Goal: Task Accomplishment & Management: Manage account settings

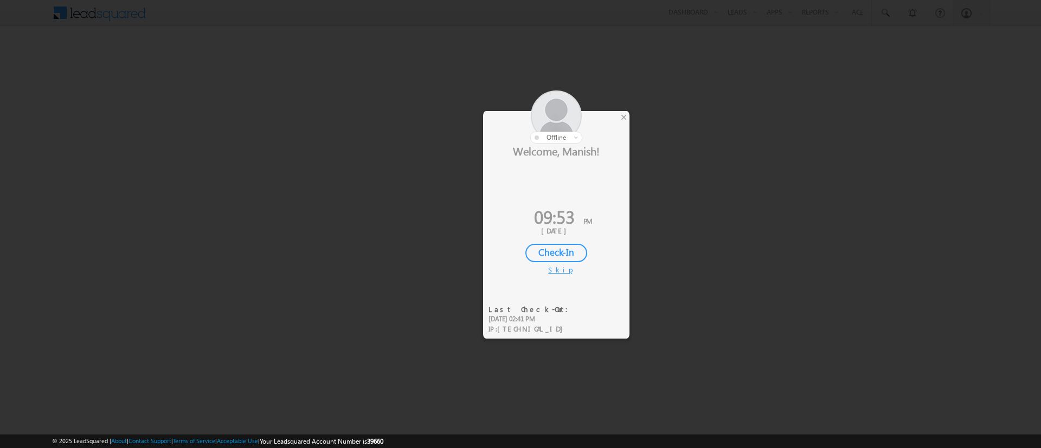
click at [619, 115] on div at bounding box center [556, 117] width 146 height 53
click at [621, 117] on div "×" at bounding box center [623, 117] width 11 height 12
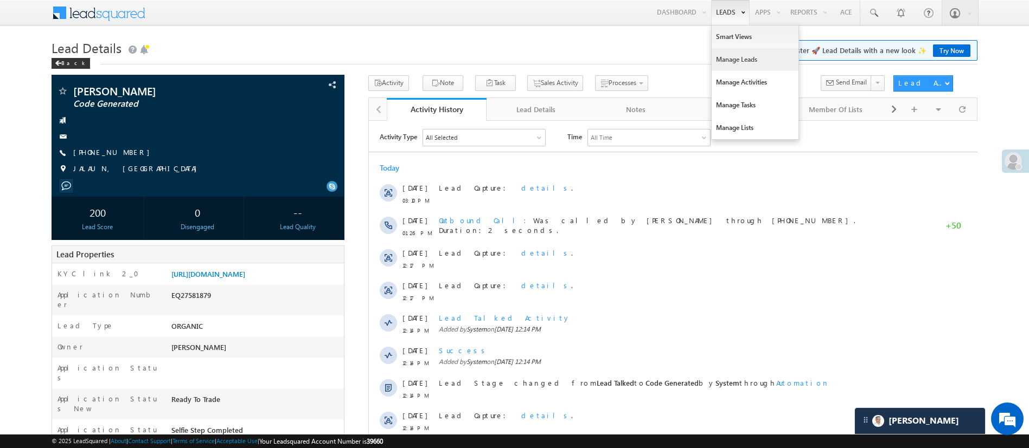
click at [685, 53] on link "Manage Leads" at bounding box center [754, 59] width 87 height 23
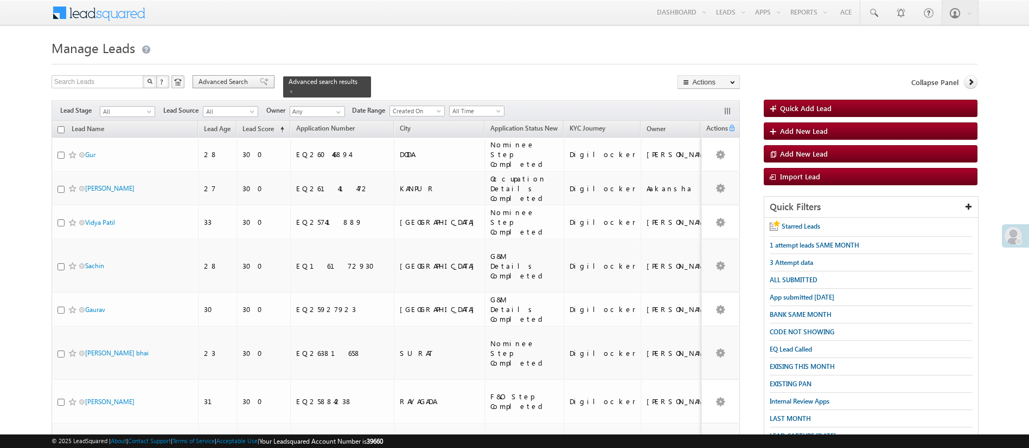
click at [224, 80] on span "Advanced Search" at bounding box center [224, 82] width 53 height 10
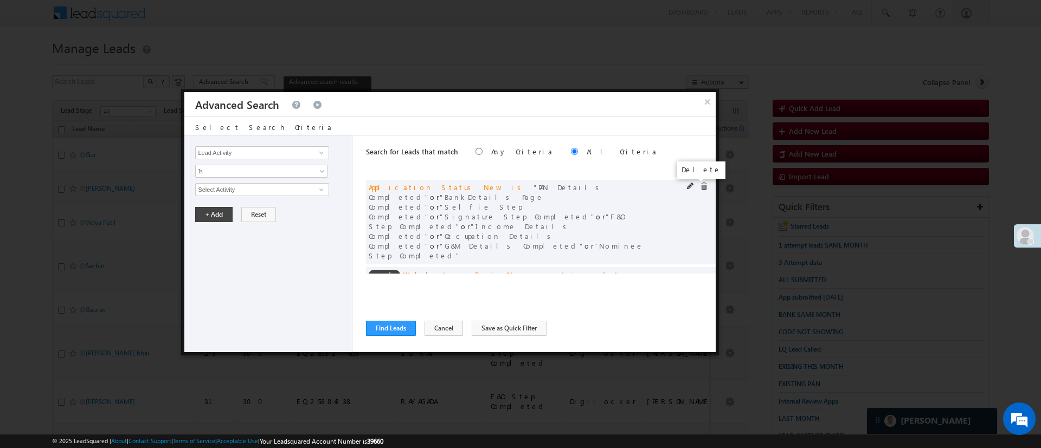
click at [700, 188] on span at bounding box center [704, 187] width 8 height 8
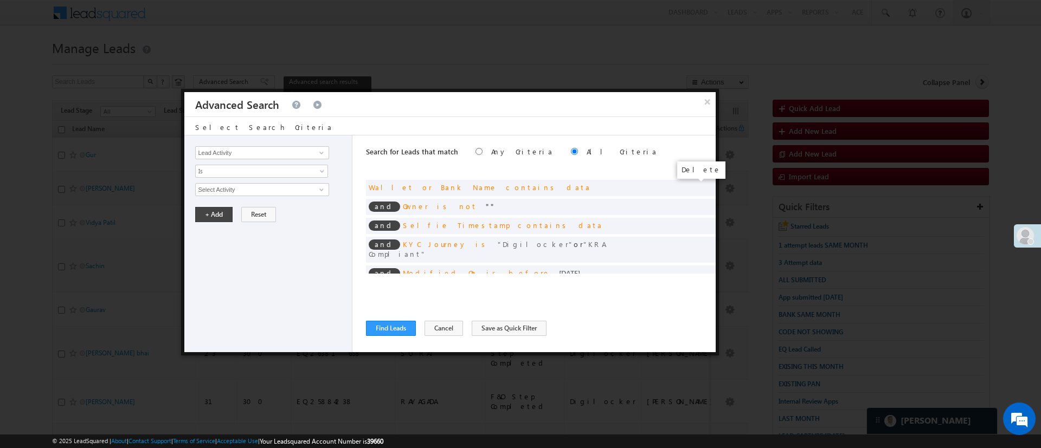
click at [0, 0] on span at bounding box center [0, 0] width 0 height 0
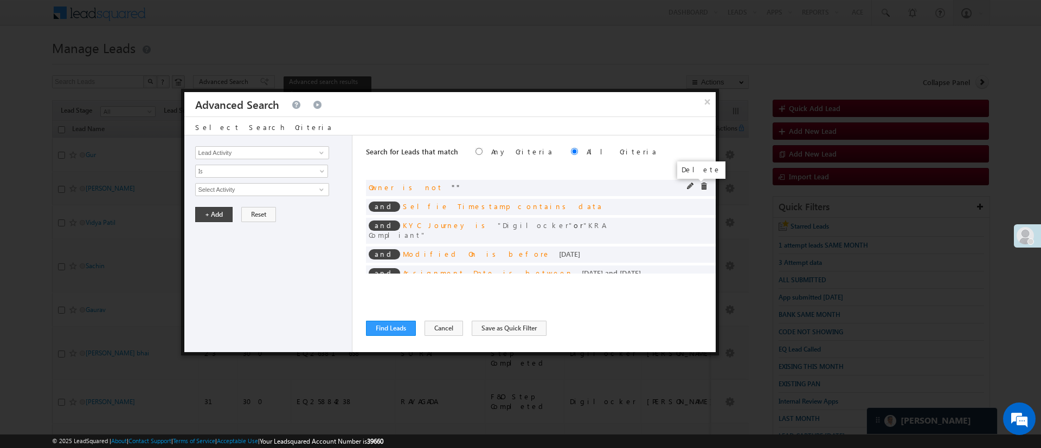
click at [700, 188] on span at bounding box center [704, 187] width 8 height 8
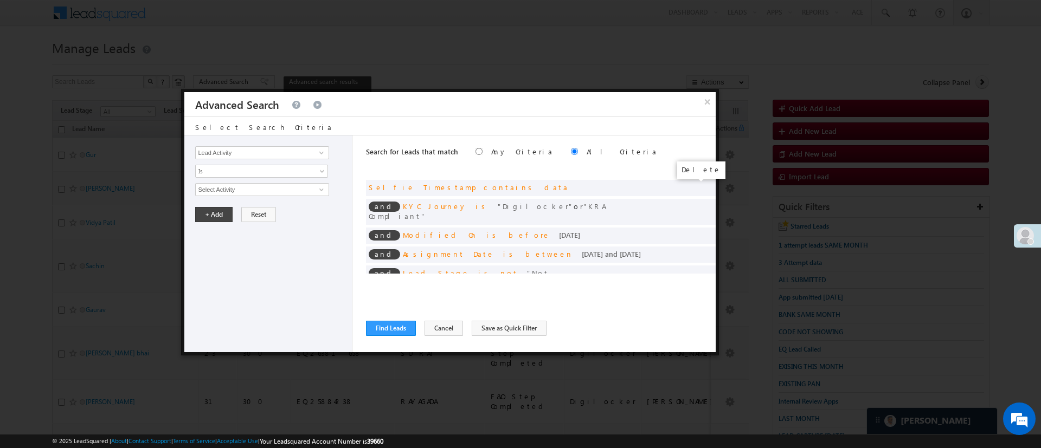
click at [0, 0] on span at bounding box center [0, 0] width 0 height 0
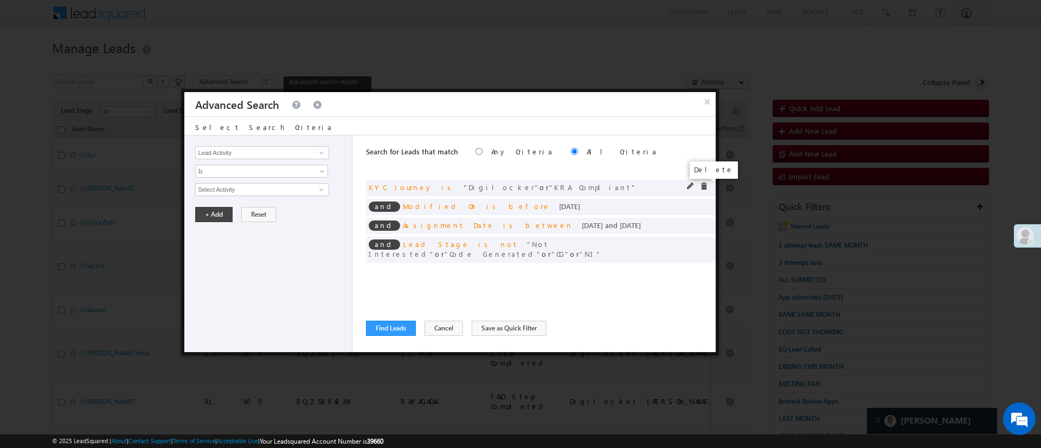
click at [704, 185] on span at bounding box center [704, 187] width 8 height 8
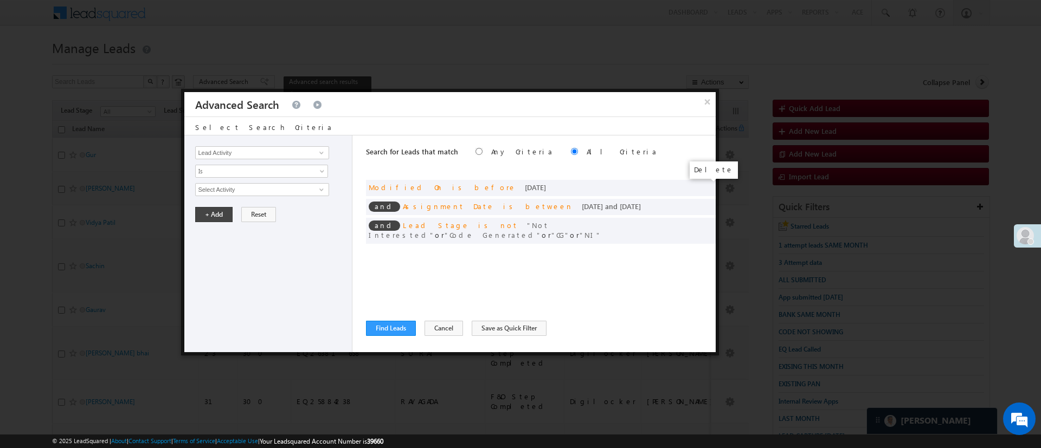
click at [0, 0] on span at bounding box center [0, 0] width 0 height 0
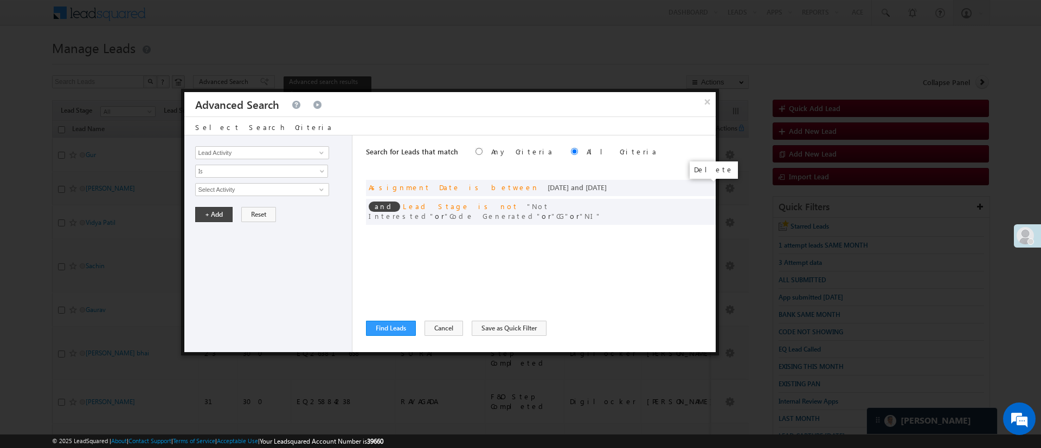
click at [0, 0] on span at bounding box center [0, 0] width 0 height 0
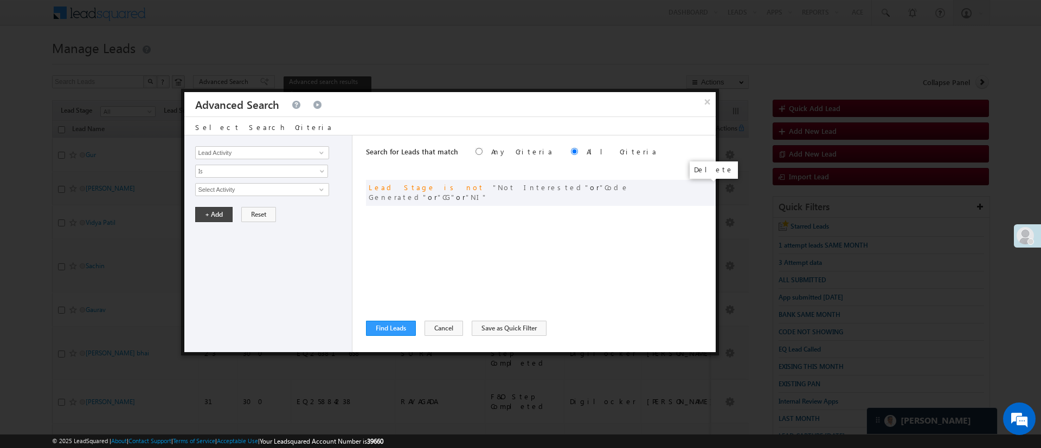
click at [0, 0] on span at bounding box center [0, 0] width 0 height 0
click at [323, 155] on span at bounding box center [321, 153] width 9 height 9
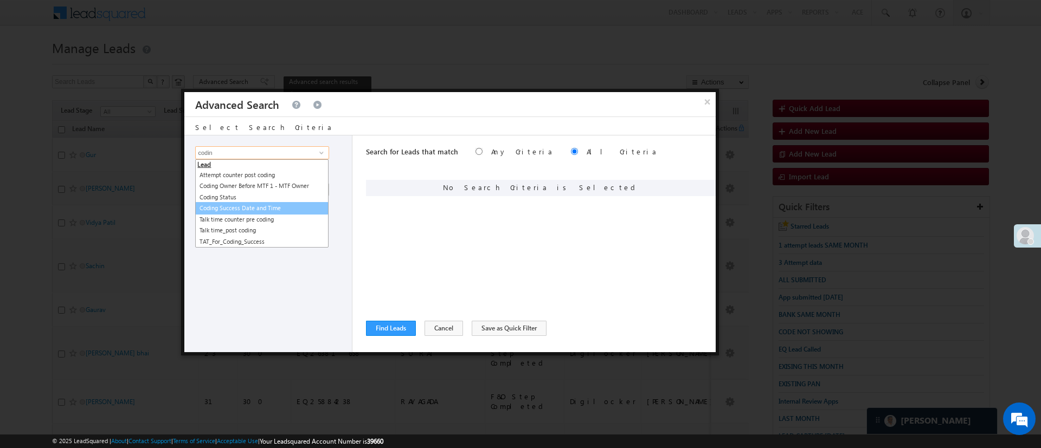
click at [281, 204] on link "Coding Success Date and Time" at bounding box center [261, 208] width 133 height 12
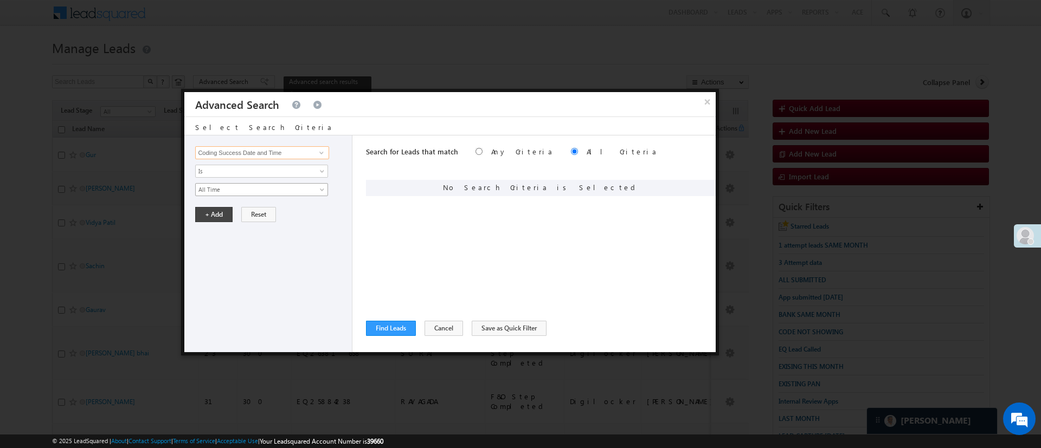
type input "Coding Success Date and Time"
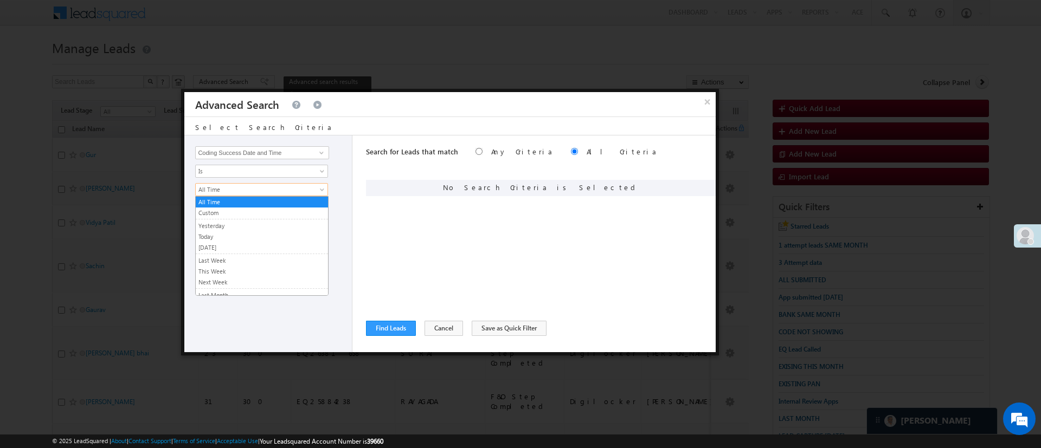
click at [281, 191] on span "All Time" at bounding box center [255, 190] width 118 height 10
click at [240, 233] on link "Today" at bounding box center [262, 237] width 132 height 10
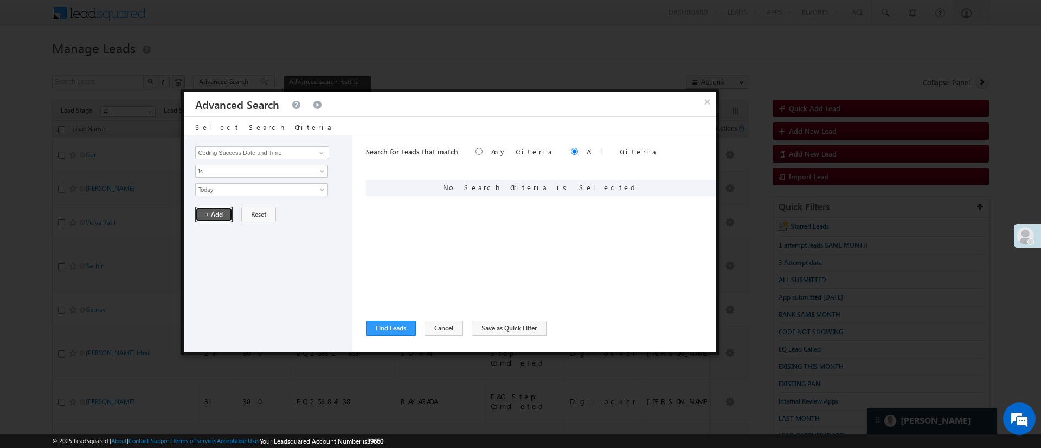
click at [216, 219] on button "+ Add" at bounding box center [213, 214] width 37 height 15
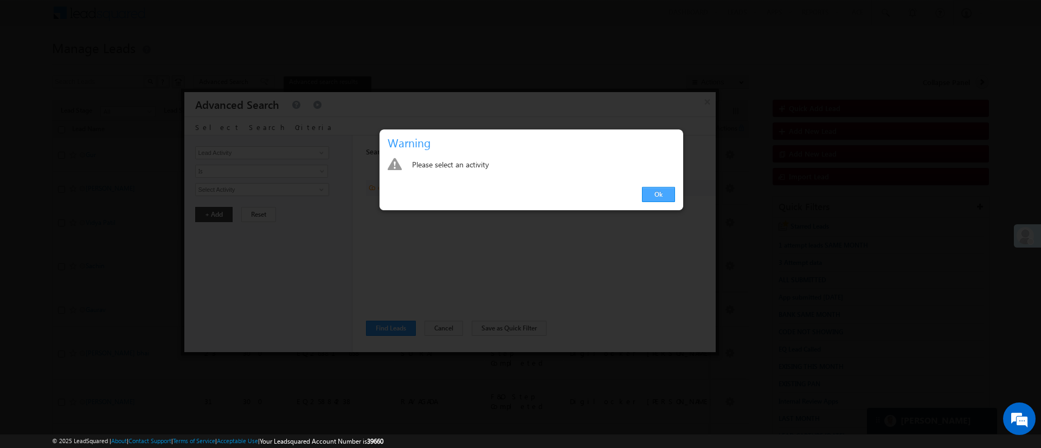
click at [659, 198] on link "Ok" at bounding box center [658, 194] width 33 height 15
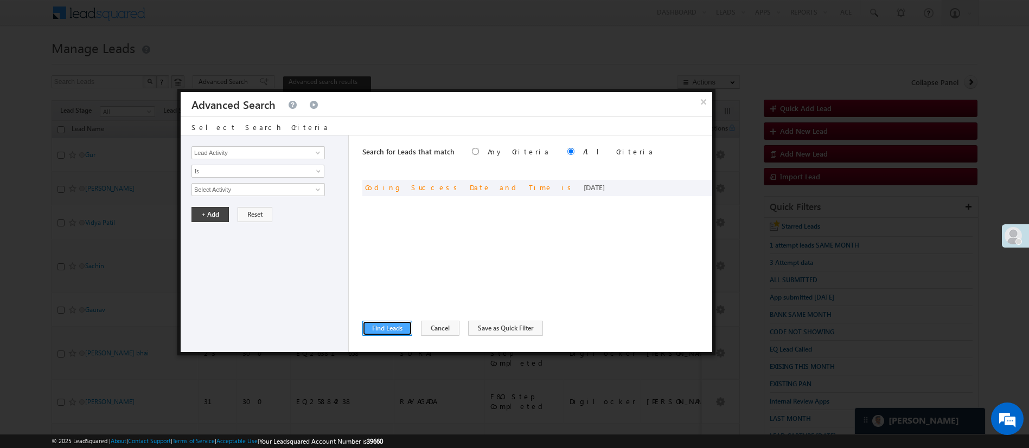
click at [399, 326] on button "Find Leads" at bounding box center [387, 328] width 50 height 15
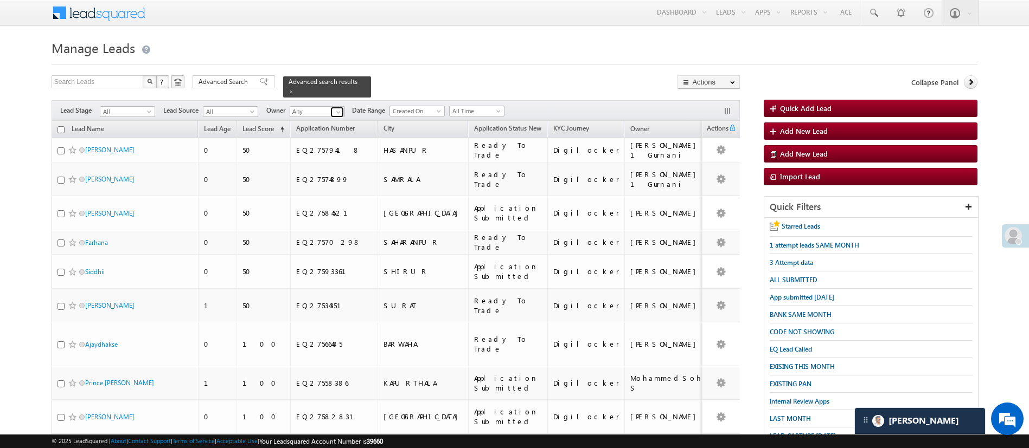
click at [331, 107] on link at bounding box center [337, 112] width 14 height 11
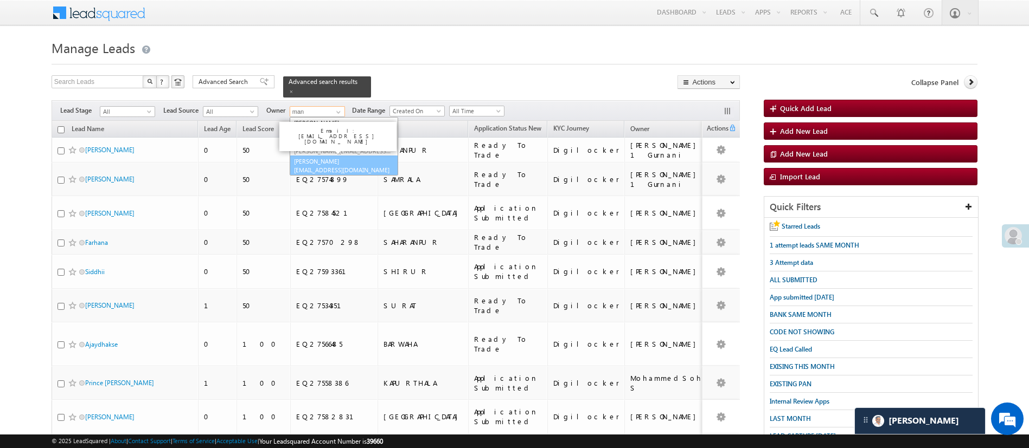
click at [349, 156] on link "[PERSON_NAME] [PERSON_NAME][EMAIL_ADDRESS][DOMAIN_NAME]" at bounding box center [344, 166] width 108 height 21
type input "[PERSON_NAME]"
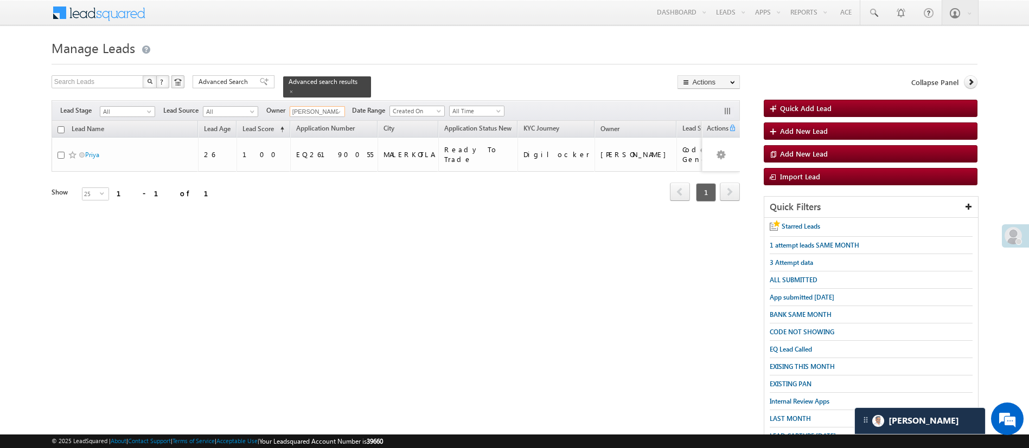
click at [61, 126] on input "checkbox" at bounding box center [60, 129] width 7 height 7
checkbox input "true"
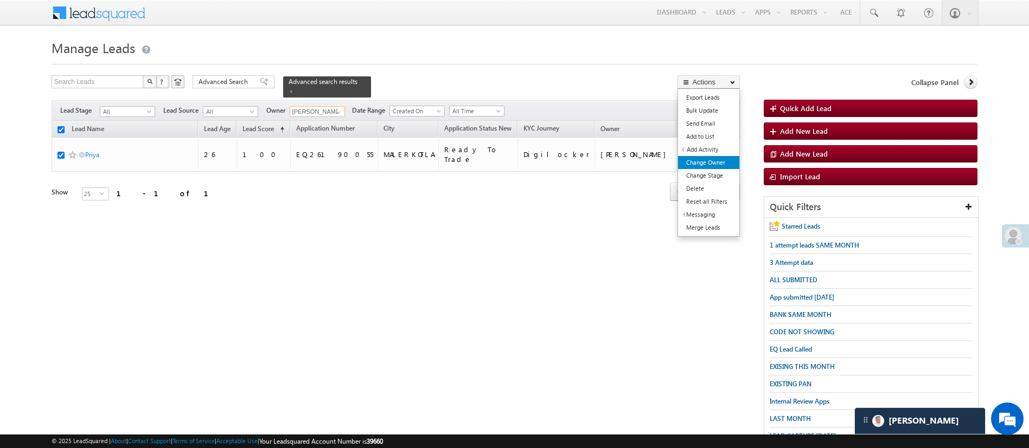
type input "[PERSON_NAME]"
click at [731, 164] on link "Change Owner" at bounding box center [708, 162] width 61 height 13
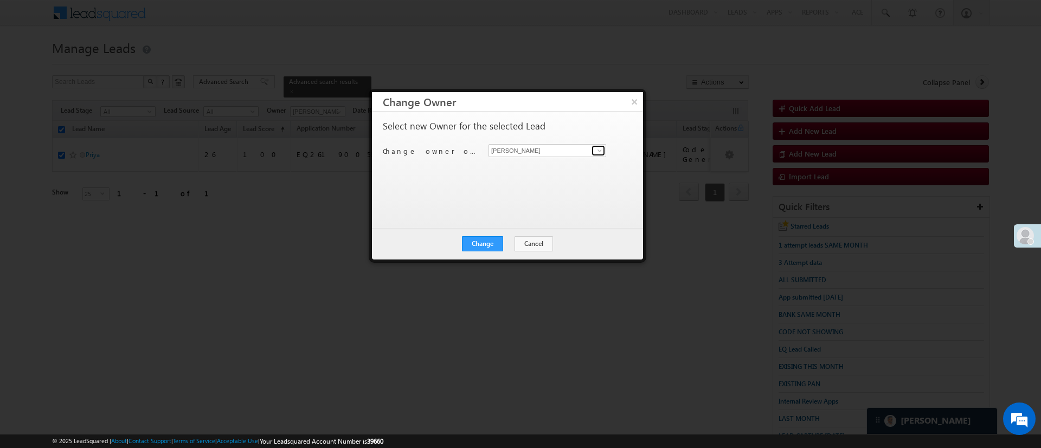
click at [599, 149] on span at bounding box center [599, 150] width 9 height 9
click at [562, 166] on link "[PERSON_NAME] [PERSON_NAME][EMAIL_ADDRESS][DOMAIN_NAME]" at bounding box center [548, 167] width 118 height 21
type input "[PERSON_NAME]"
click at [485, 243] on button "Change" at bounding box center [482, 243] width 41 height 15
